Goal: Transaction & Acquisition: Obtain resource

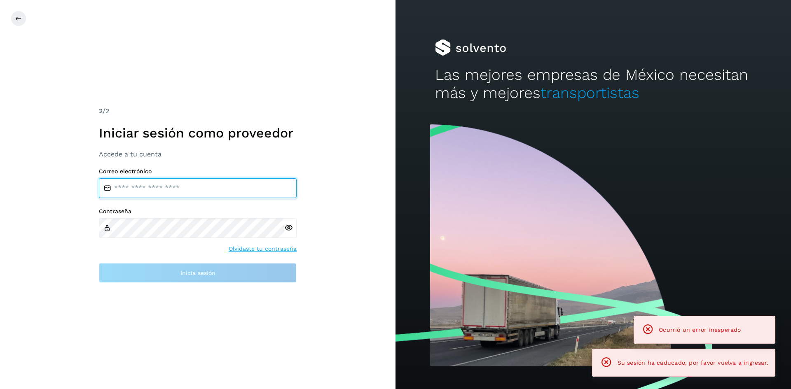
type input "**********"
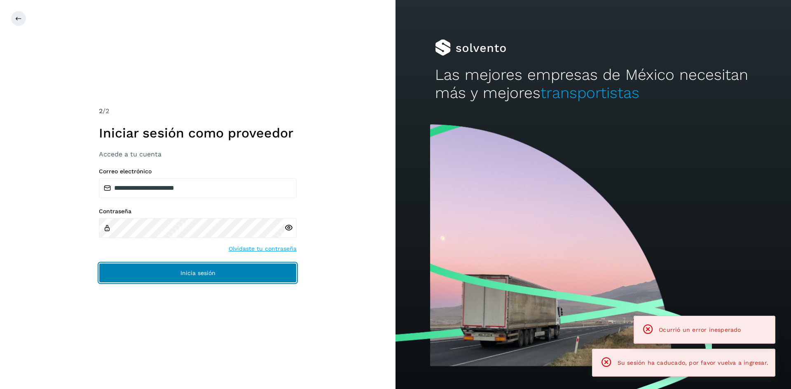
click at [171, 276] on button "Inicia sesión" at bounding box center [198, 273] width 198 height 20
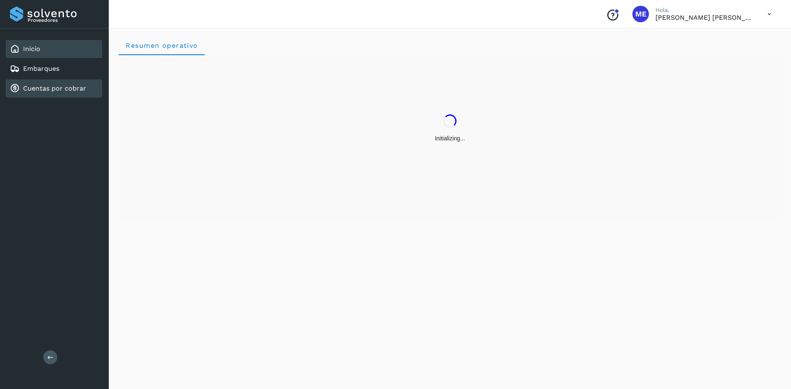
click at [54, 88] on link "Cuentas por cobrar" at bounding box center [54, 88] width 63 height 8
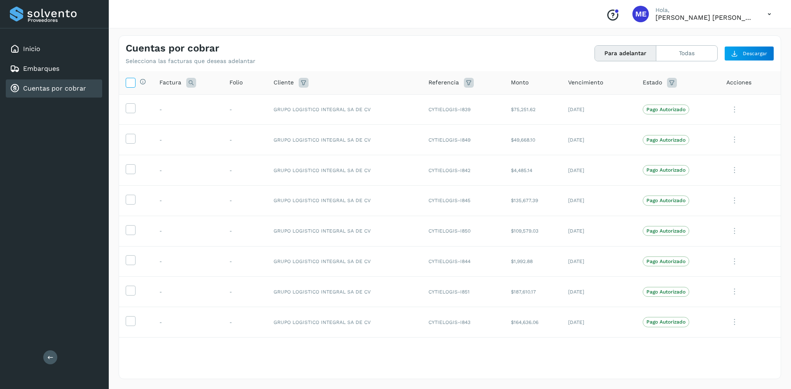
click at [131, 84] on icon at bounding box center [130, 82] width 9 height 9
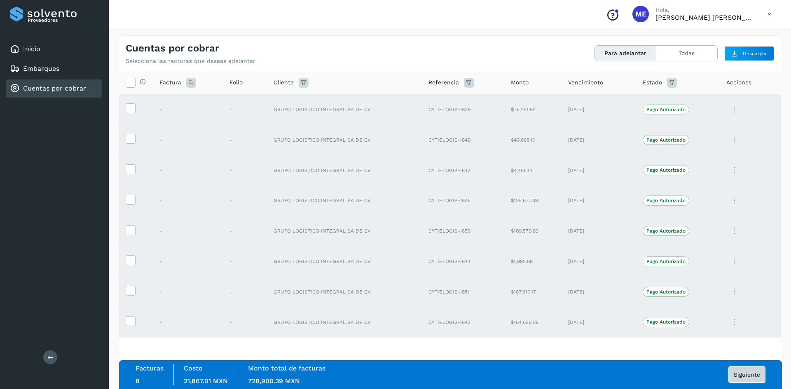
click at [750, 377] on span "Siguiente" at bounding box center [747, 375] width 26 height 6
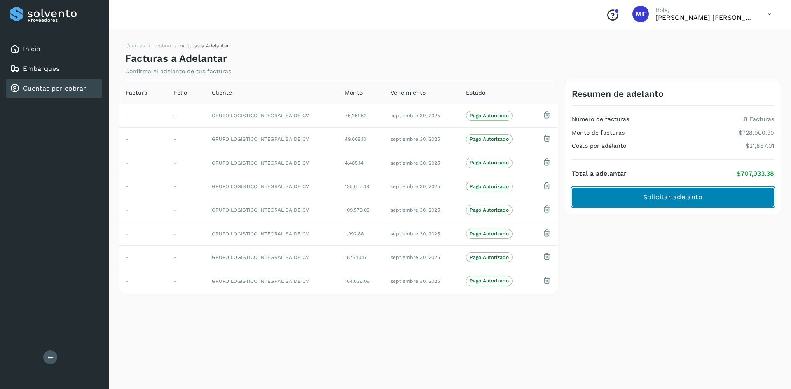
click at [701, 200] on span "Solicitar adelanto" at bounding box center [672, 197] width 59 height 9
